Goal: Information Seeking & Learning: Learn about a topic

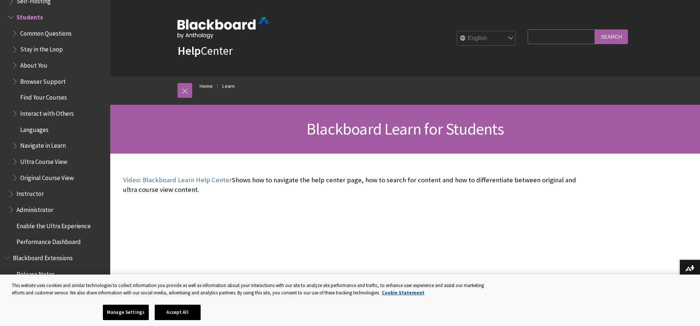
click at [539, 43] on input "Search Query" at bounding box center [561, 36] width 67 height 14
type input "setting up a account"
drag, startPoint x: 603, startPoint y: 38, endPoint x: 610, endPoint y: 38, distance: 7.0
click at [605, 38] on input "Search" at bounding box center [611, 36] width 33 height 14
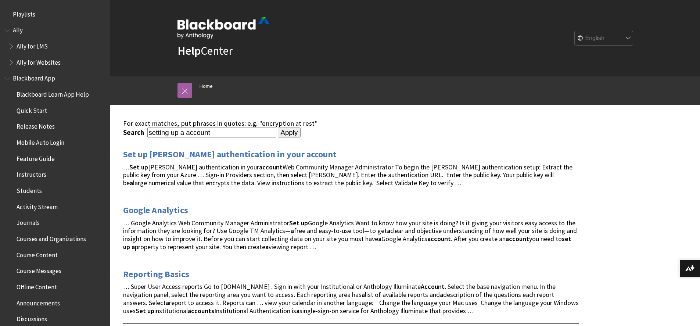
drag, startPoint x: 218, startPoint y: 134, endPoint x: 225, endPoint y: 134, distance: 6.3
click at [218, 134] on input "setting up a account" at bounding box center [211, 133] width 129 height 10
type input "setting up a account on blackboard"
click at [286, 135] on input "Apply" at bounding box center [289, 133] width 23 height 10
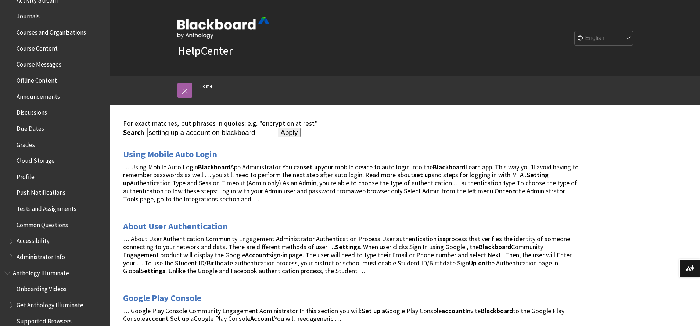
scroll to position [221, 0]
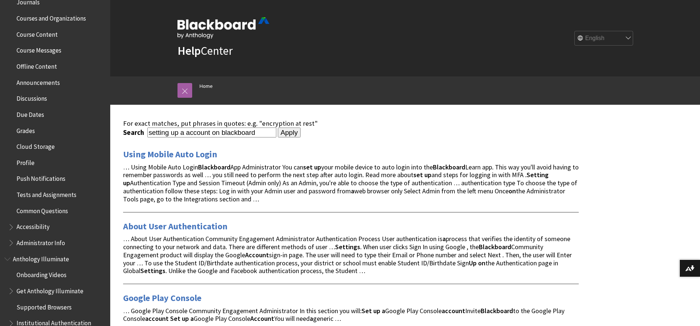
click at [38, 228] on span "Accessibility" at bounding box center [33, 226] width 33 height 10
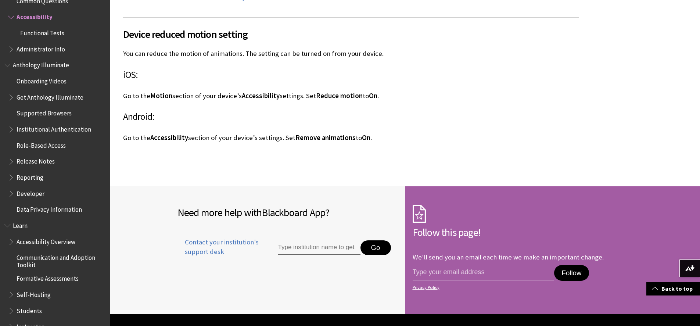
scroll to position [1103, 0]
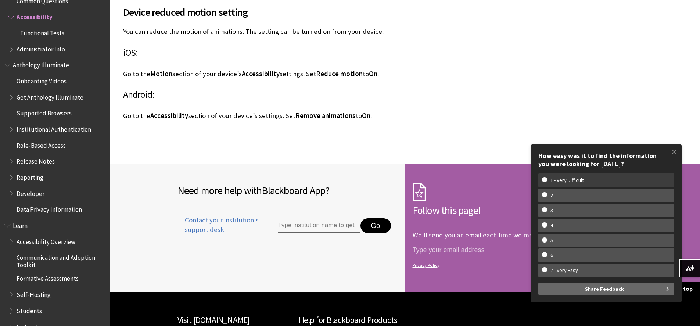
click at [586, 182] on w-span "1 - Very Difficult" at bounding box center [567, 180] width 50 height 6
click at [547, 182] on input "1 - Very Difficult" at bounding box center [544, 179] width 5 height 5
radio input "true"
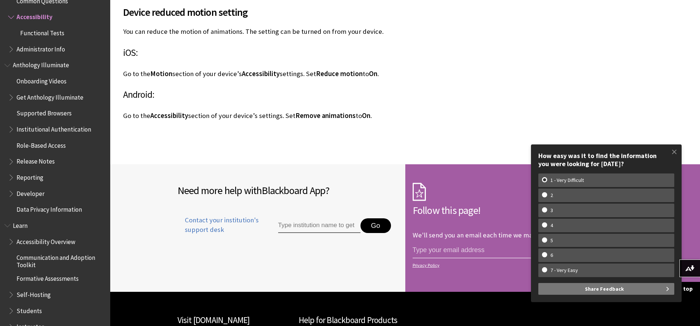
click at [607, 289] on span "Share Feedback" at bounding box center [604, 289] width 39 height 12
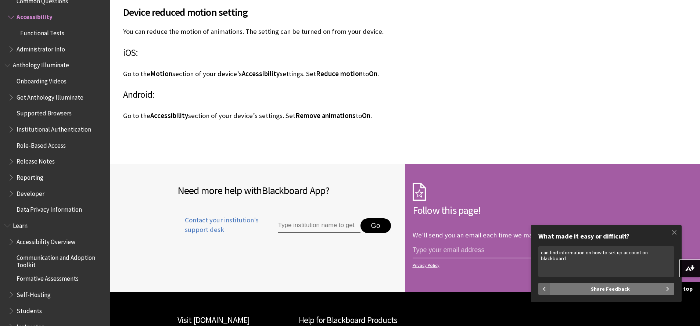
type textarea "can find information on how to set up account on blackboard"
click at [613, 288] on span "Share Feedback" at bounding box center [610, 289] width 39 height 12
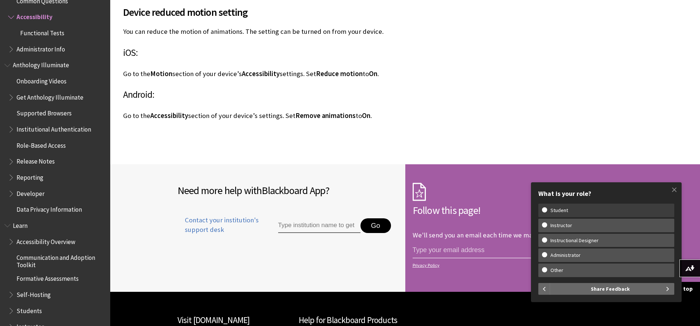
click at [545, 212] on w-span "Student" at bounding box center [606, 210] width 129 height 6
click at [545, 212] on input "Student" at bounding box center [544, 209] width 5 height 5
radio input "true"
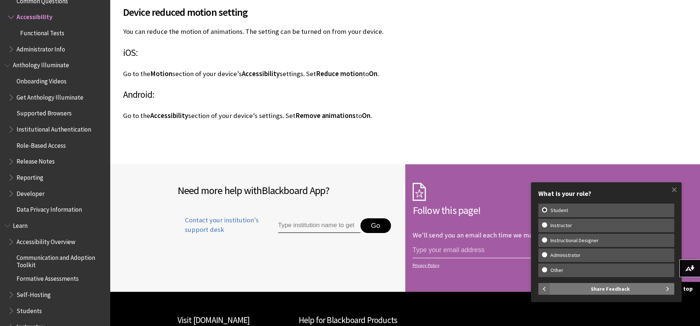
click at [628, 288] on span "Share Feedback" at bounding box center [610, 289] width 39 height 12
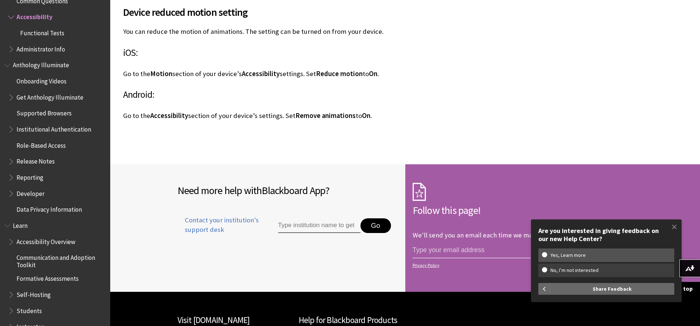
click at [546, 270] on w-span "No, I’m not interested" at bounding box center [606, 270] width 129 height 6
click at [546, 270] on input "No, I’m not interested" at bounding box center [544, 269] width 5 height 5
radio input "true"
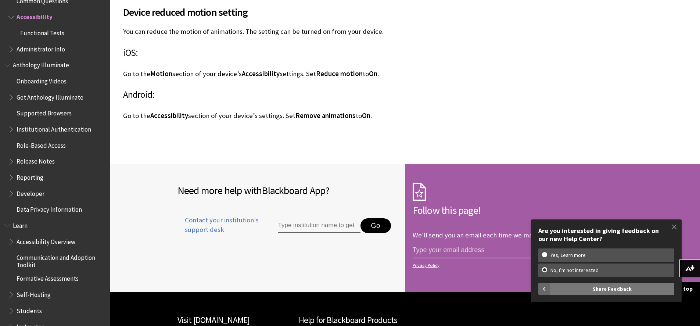
click at [619, 290] on span "Share Feedback" at bounding box center [612, 289] width 39 height 12
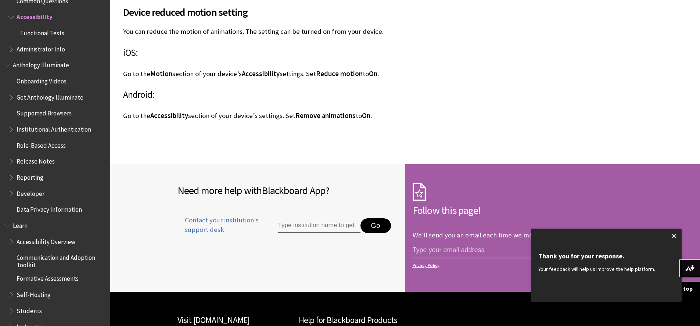
click at [675, 236] on span at bounding box center [674, 235] width 15 height 15
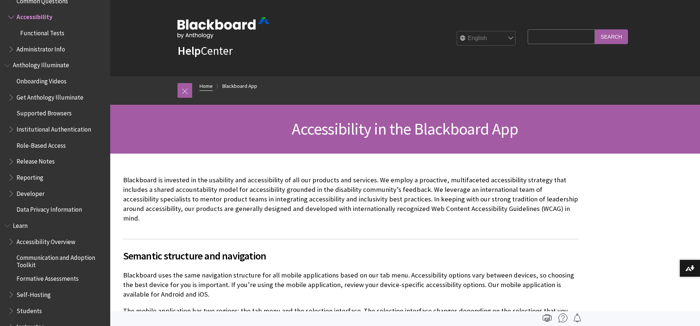
click at [206, 85] on link "Home" at bounding box center [206, 86] width 13 height 9
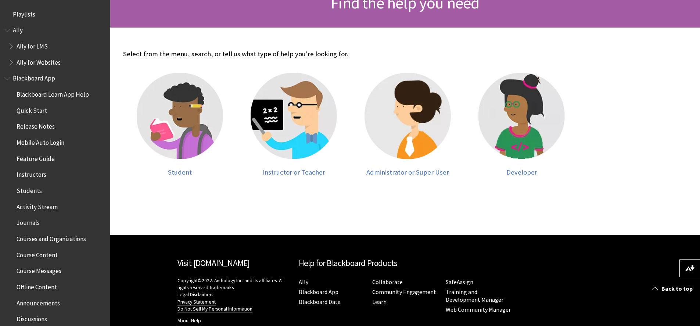
scroll to position [74, 0]
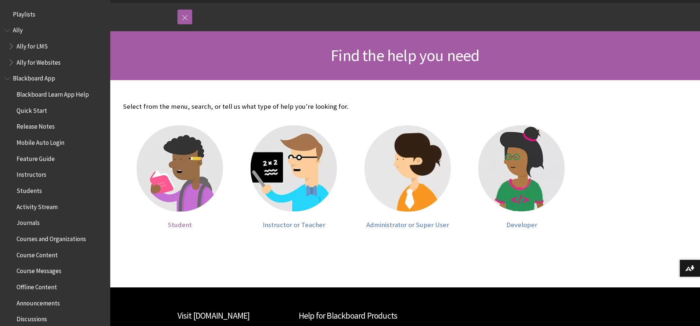
click at [176, 162] on img at bounding box center [180, 168] width 86 height 86
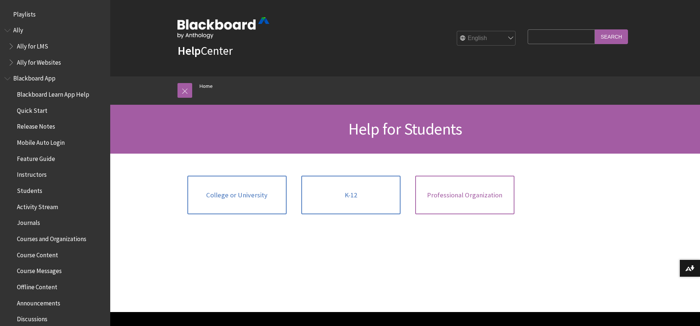
click at [466, 200] on link "Professional Organization" at bounding box center [464, 195] width 99 height 39
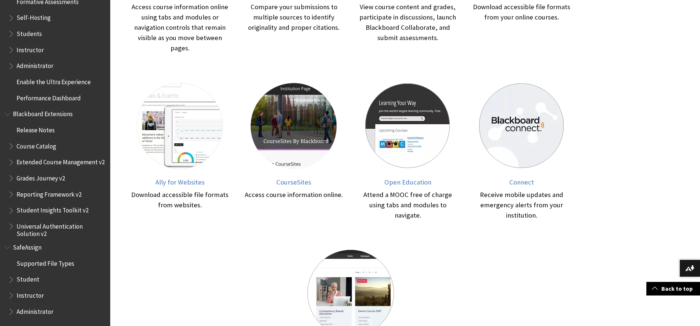
scroll to position [294, 0]
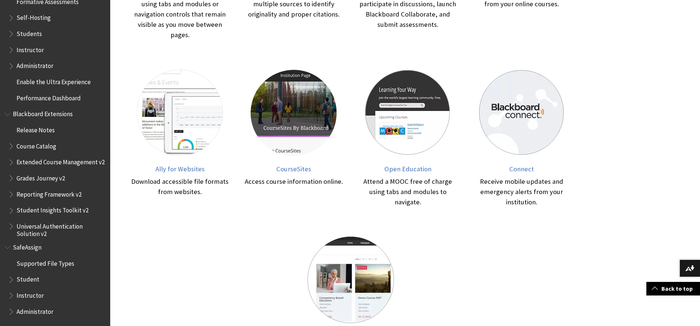
click at [12, 280] on span "Book outline for Blackboard SafeAssign" at bounding box center [12, 278] width 8 height 9
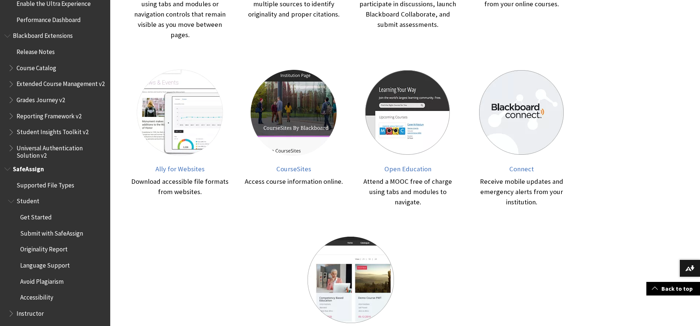
scroll to position [793, 0]
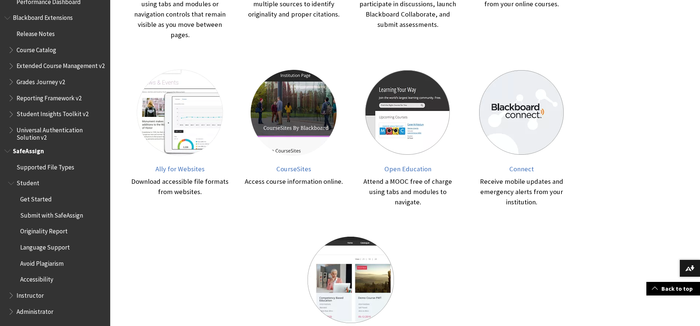
click at [52, 215] on span "Submit with SafeAssign" at bounding box center [51, 214] width 63 height 10
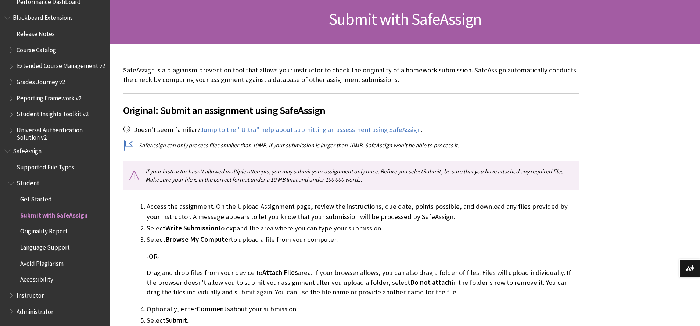
scroll to position [110, 0]
click at [40, 280] on span "Accessibility" at bounding box center [36, 279] width 33 height 10
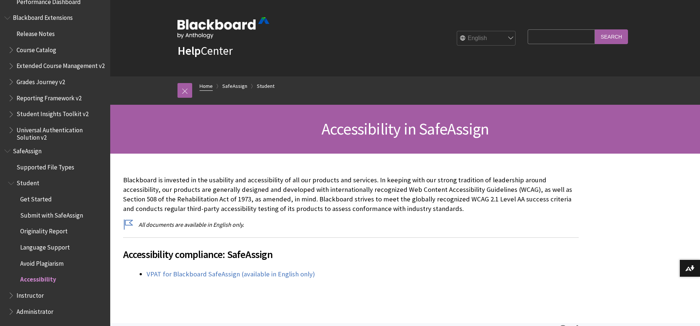
click at [208, 83] on link "Home" at bounding box center [206, 86] width 13 height 9
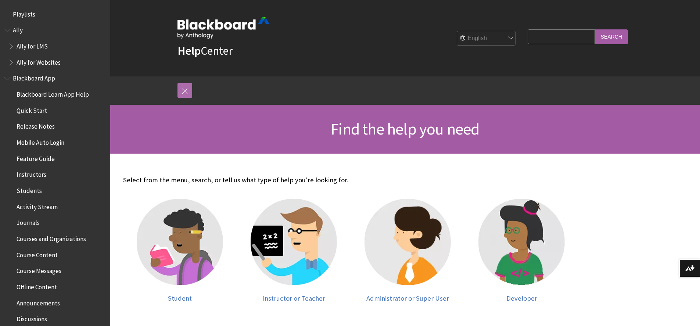
click at [188, 92] on link at bounding box center [185, 90] width 15 height 15
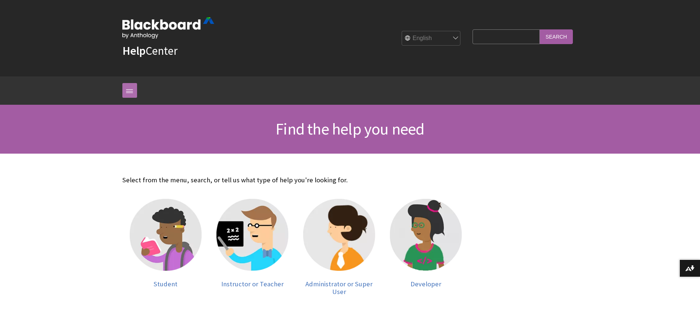
drag, startPoint x: 129, startPoint y: 92, endPoint x: 122, endPoint y: 95, distance: 6.9
click at [125, 94] on link at bounding box center [129, 90] width 15 height 15
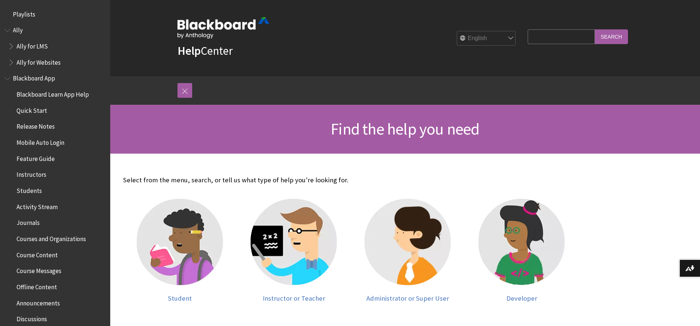
click at [40, 109] on span "Quick Start" at bounding box center [32, 109] width 31 height 10
